Goal: Task Accomplishment & Management: Manage account settings

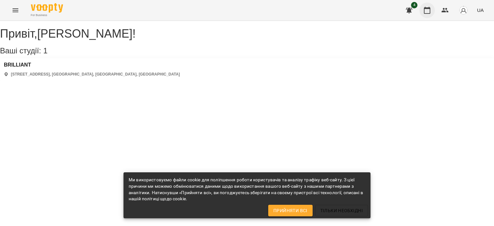
click at [422, 12] on button "button" at bounding box center [427, 10] width 15 height 15
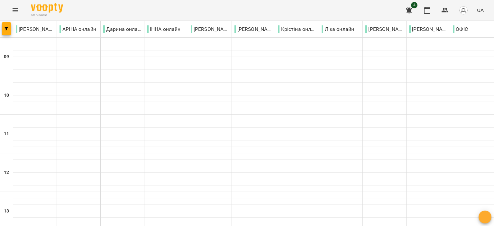
scroll to position [317, 0]
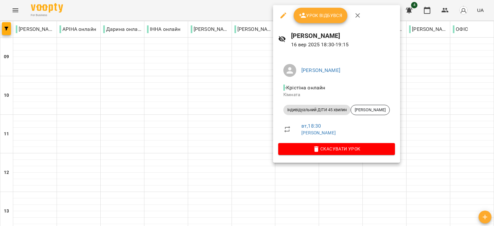
click at [319, 12] on span "Урок відбувся" at bounding box center [321, 16] width 44 height 8
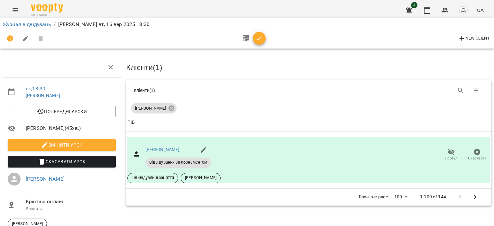
click at [266, 39] on div "New Client" at bounding box center [247, 38] width 489 height 15
click at [256, 37] on icon "button" at bounding box center [260, 39] width 8 height 8
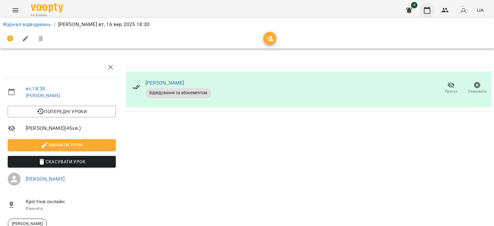
click at [424, 10] on icon "button" at bounding box center [428, 10] width 8 height 8
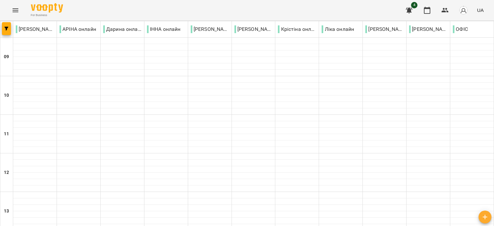
scroll to position [317, 0]
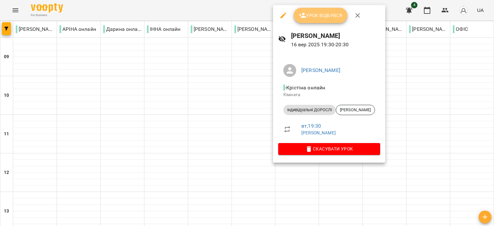
click at [314, 20] on button "Урок відбувся" at bounding box center [321, 15] width 54 height 15
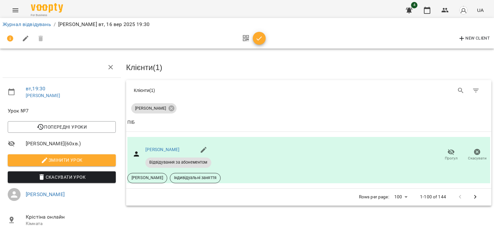
click at [263, 37] on icon "button" at bounding box center [260, 39] width 8 height 8
